Goal: Check status: Check status

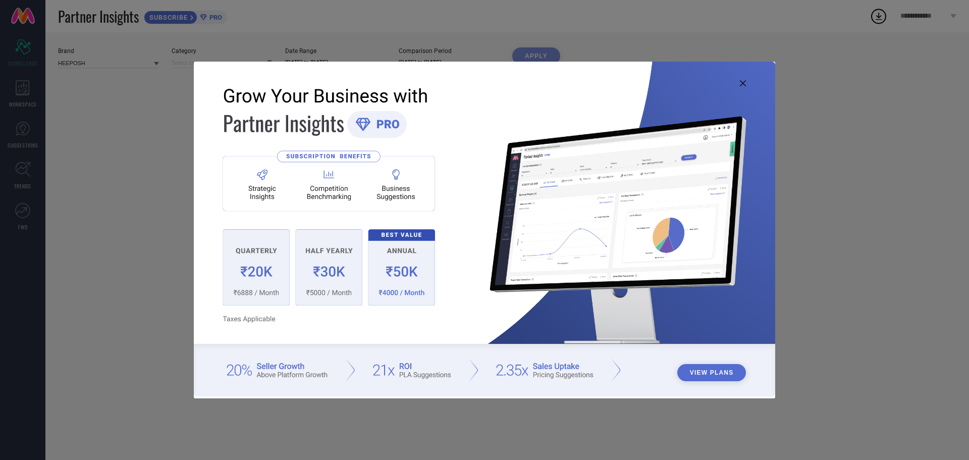
type input "All"
click at [744, 84] on icon at bounding box center [743, 83] width 6 height 6
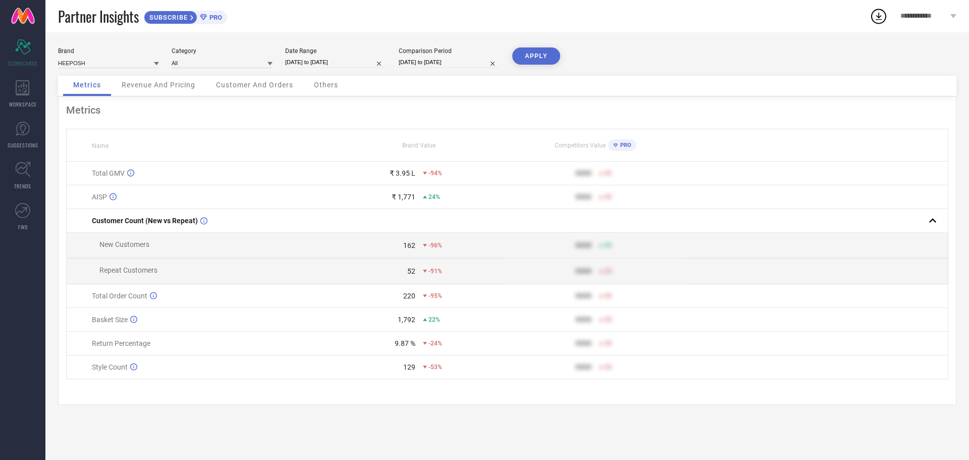
click at [329, 68] on div "Date Range [DATE] to [DATE]" at bounding box center [335, 57] width 101 height 21
select select "7"
select select "2025"
select select "8"
select select "2025"
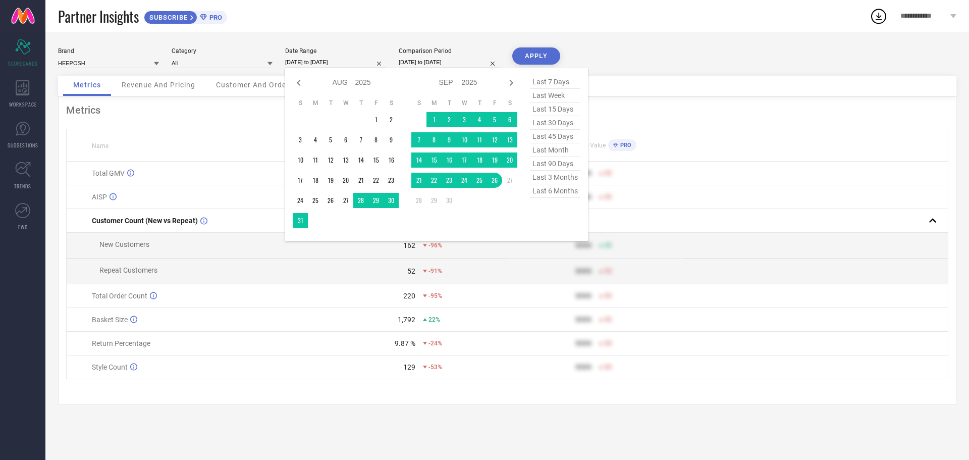
click at [333, 65] on input "[DATE] to [DATE]" at bounding box center [335, 62] width 101 height 11
click at [456, 61] on input "[DATE] to [DATE]" at bounding box center [449, 62] width 101 height 11
select select "7"
select select "2024"
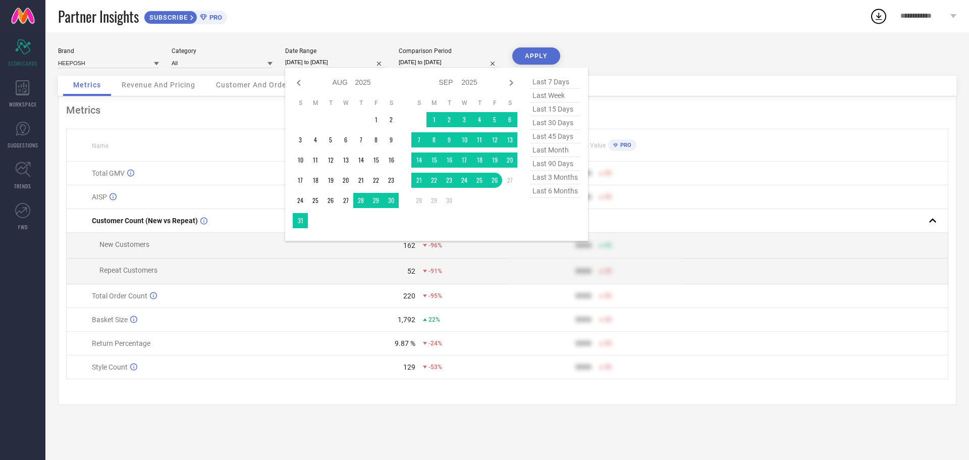
select select "8"
select select "2024"
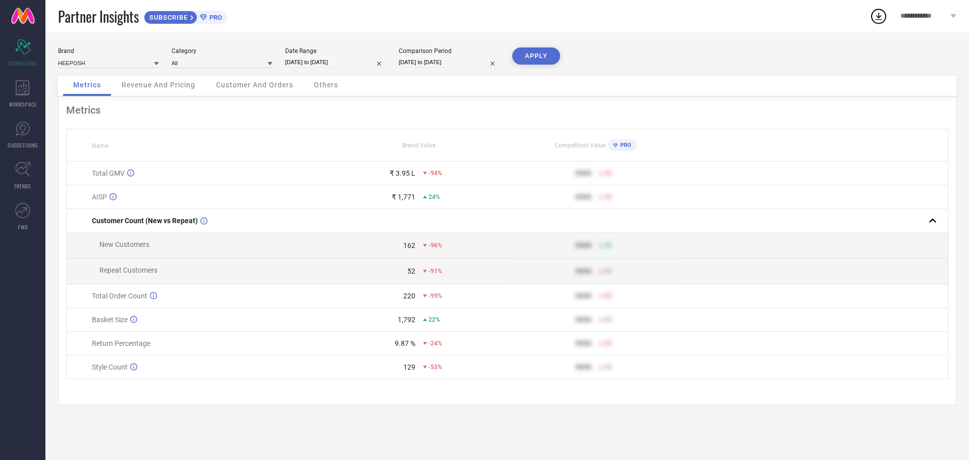
click at [542, 48] on button "APPLY" at bounding box center [536, 55] width 48 height 17
click at [179, 86] on span "Revenue And Pricing" at bounding box center [159, 85] width 74 height 8
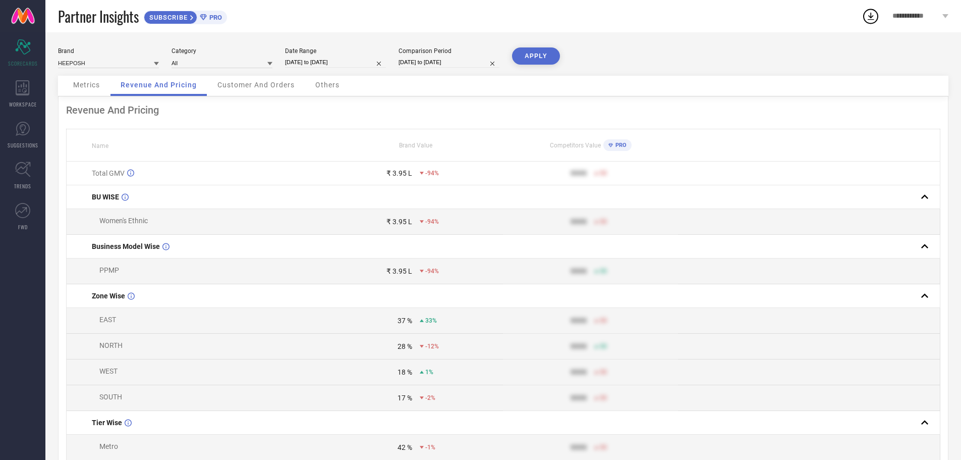
click at [236, 88] on span "Customer And Orders" at bounding box center [255, 85] width 77 height 8
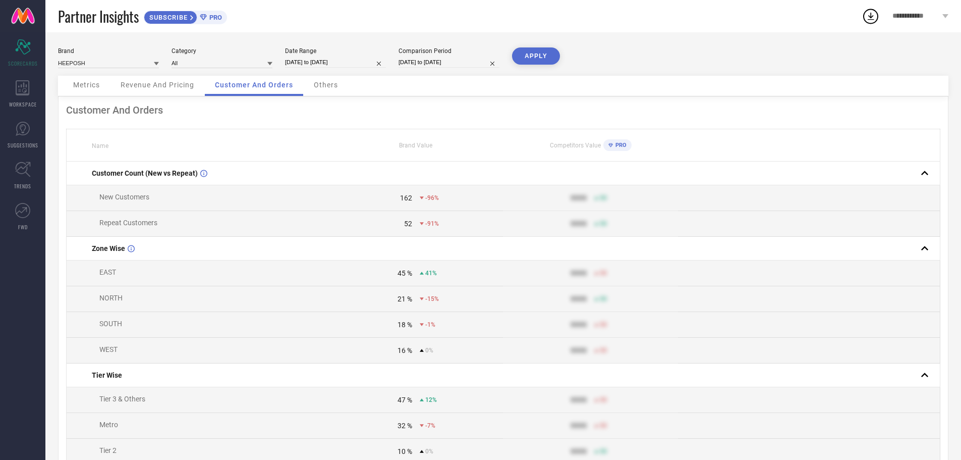
click at [316, 88] on span "Others" at bounding box center [326, 85] width 24 height 8
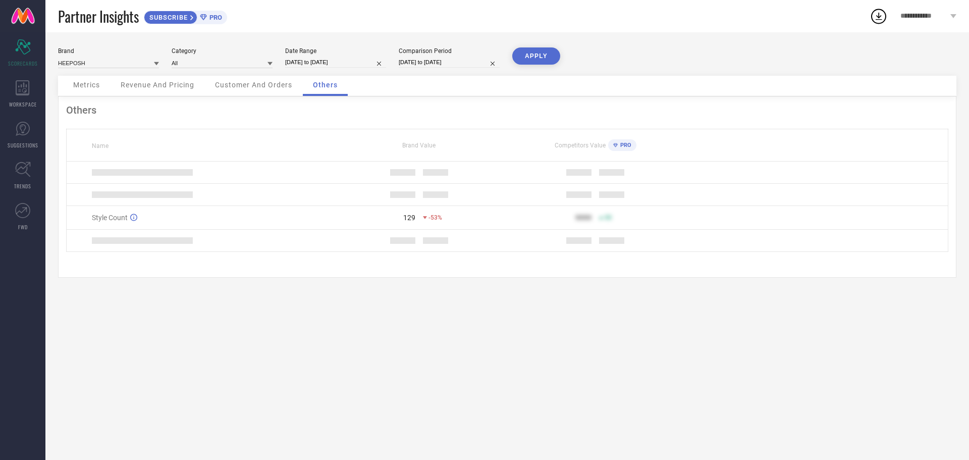
click at [91, 81] on span "Metrics" at bounding box center [86, 85] width 27 height 8
